Goal: Task Accomplishment & Management: Use online tool/utility

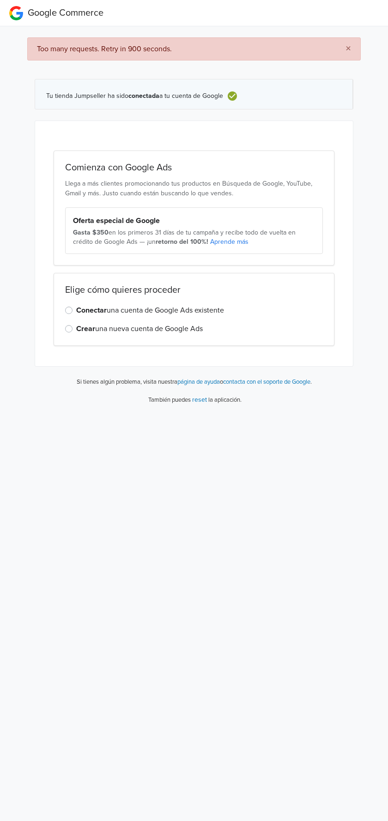
click at [141, 312] on label "Conectar una cuenta de Google Ads existente" at bounding box center [150, 310] width 148 height 11
click at [0, 0] on input "Conectar una cuenta de Google Ads existente" at bounding box center [0, 0] width 0 height 0
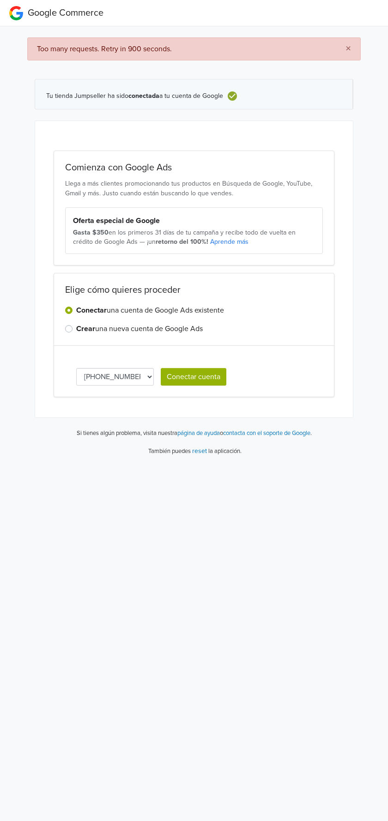
click at [122, 380] on select "419-203-1570 213-512-6264 124-867-8499" at bounding box center [115, 377] width 78 height 18
click at [121, 374] on select "419-203-1570 213-512-6264 124-867-8499" at bounding box center [115, 377] width 78 height 18
click at [279, 329] on div "Crear una nueva cuenta de Google Ads" at bounding box center [194, 328] width 258 height 11
click at [168, 331] on label "Crear una nueva cuenta de Google Ads" at bounding box center [139, 328] width 126 height 11
click at [0, 0] on input "Crear una nueva cuenta de Google Ads" at bounding box center [0, 0] width 0 height 0
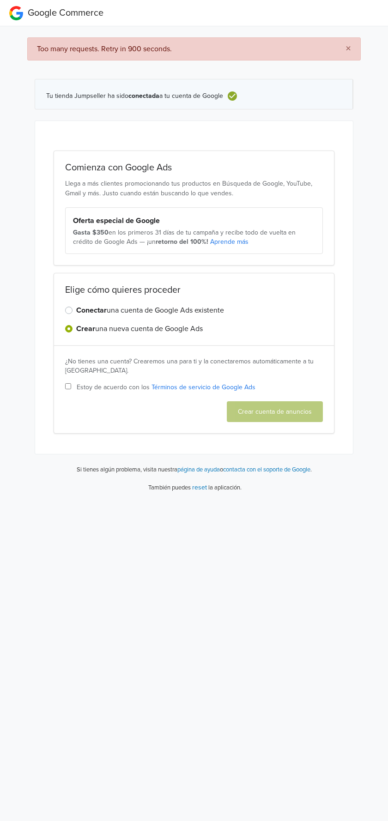
click at [97, 309] on strong "Conectar" at bounding box center [91, 310] width 30 height 9
click at [0, 0] on input "Conectar una cuenta de Google Ads existente" at bounding box center [0, 0] width 0 height 0
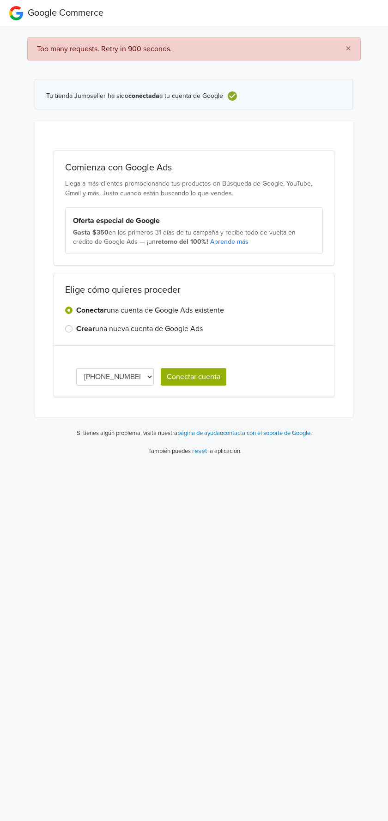
click at [350, 46] on span "×" at bounding box center [348, 48] width 6 height 13
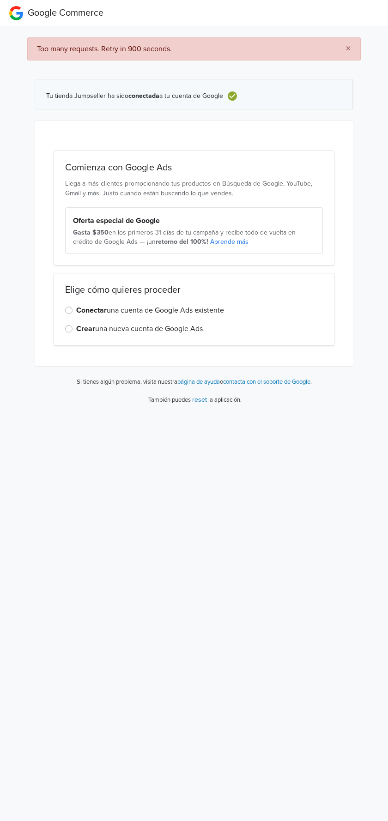
click at [189, 308] on label "Conectar una cuenta de Google Ads existente" at bounding box center [150, 310] width 148 height 11
click at [0, 0] on input "Conectar una cuenta de Google Ads existente" at bounding box center [0, 0] width 0 height 0
click at [228, 243] on link "Aprende más" at bounding box center [229, 242] width 38 height 8
